Goal: Check status

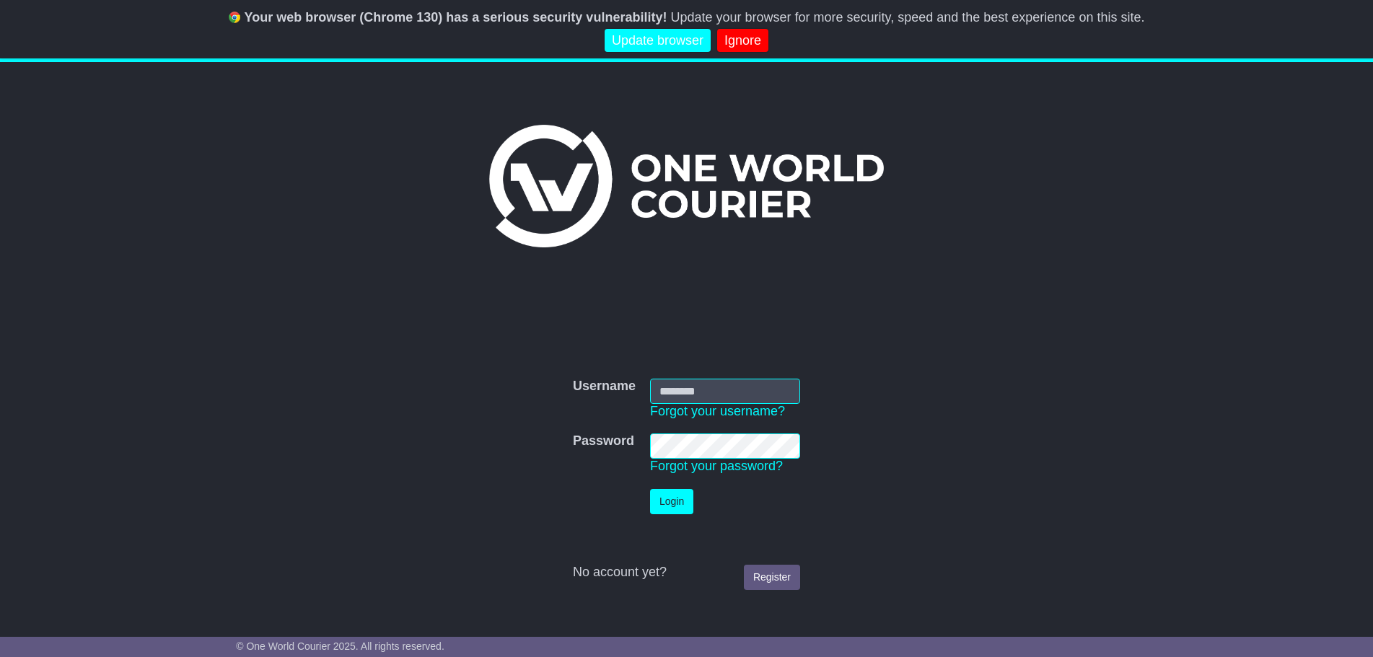
type input "*******"
click at [670, 496] on button "Login" at bounding box center [671, 501] width 43 height 25
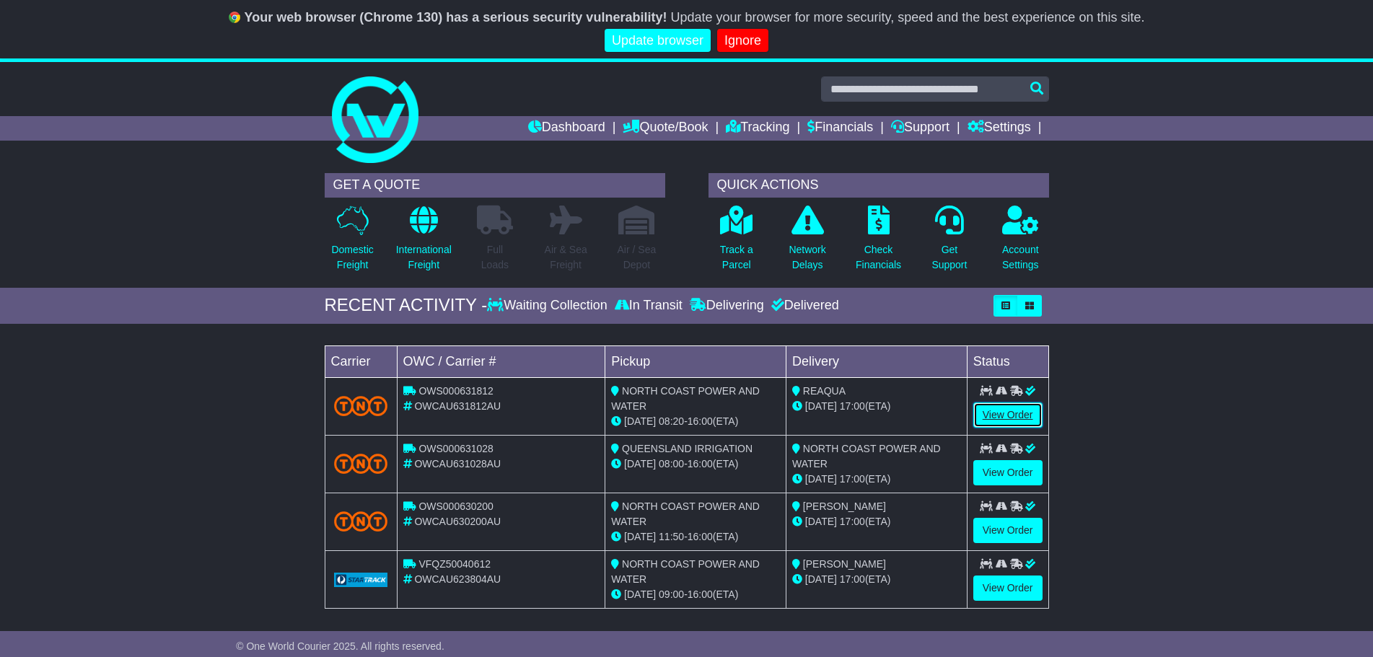
click at [1000, 416] on link "View Order" at bounding box center [1007, 415] width 69 height 25
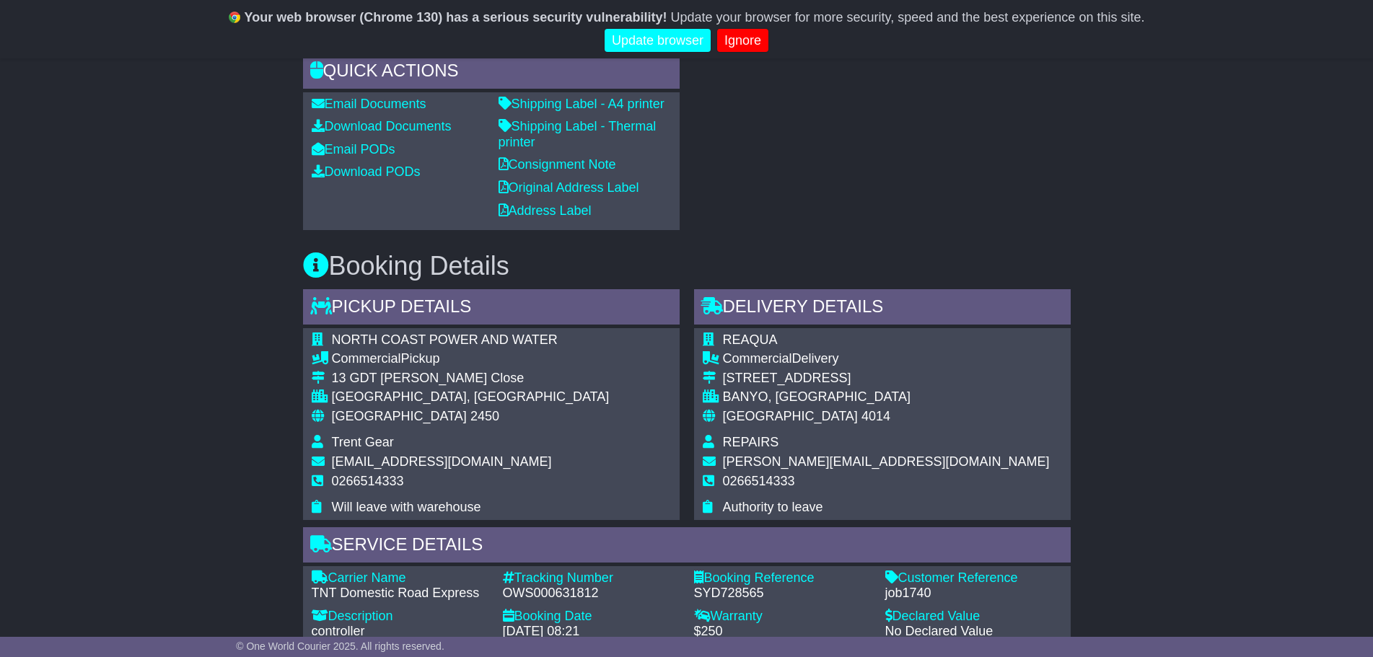
scroll to position [433, 0]
